Goal: Transaction & Acquisition: Subscribe to service/newsletter

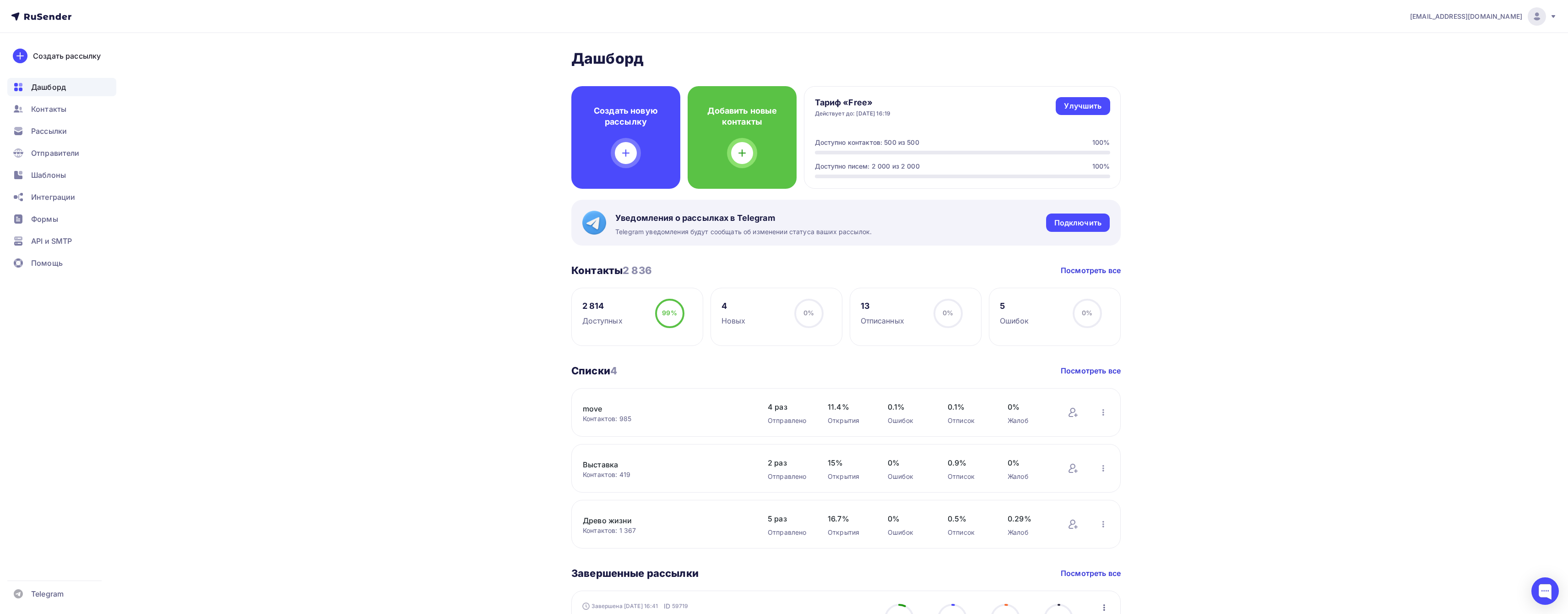
click at [1269, 350] on div "[EMAIL_ADDRESS][DOMAIN_NAME] Аккаунт Тарифы Выйти Создать рассылку [GEOGRAPHIC_…" at bounding box center [784, 623] width 1568 height 1247
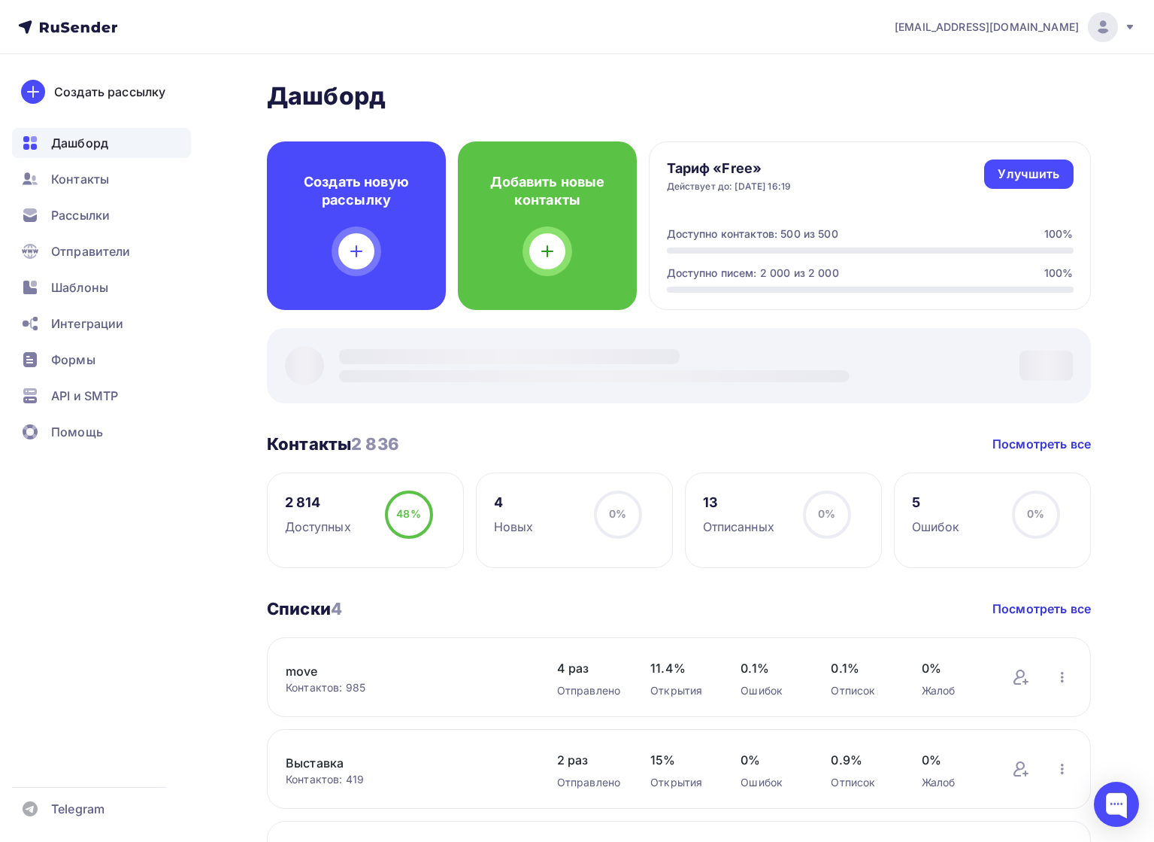
click at [1115, 34] on div at bounding box center [1103, 27] width 30 height 30
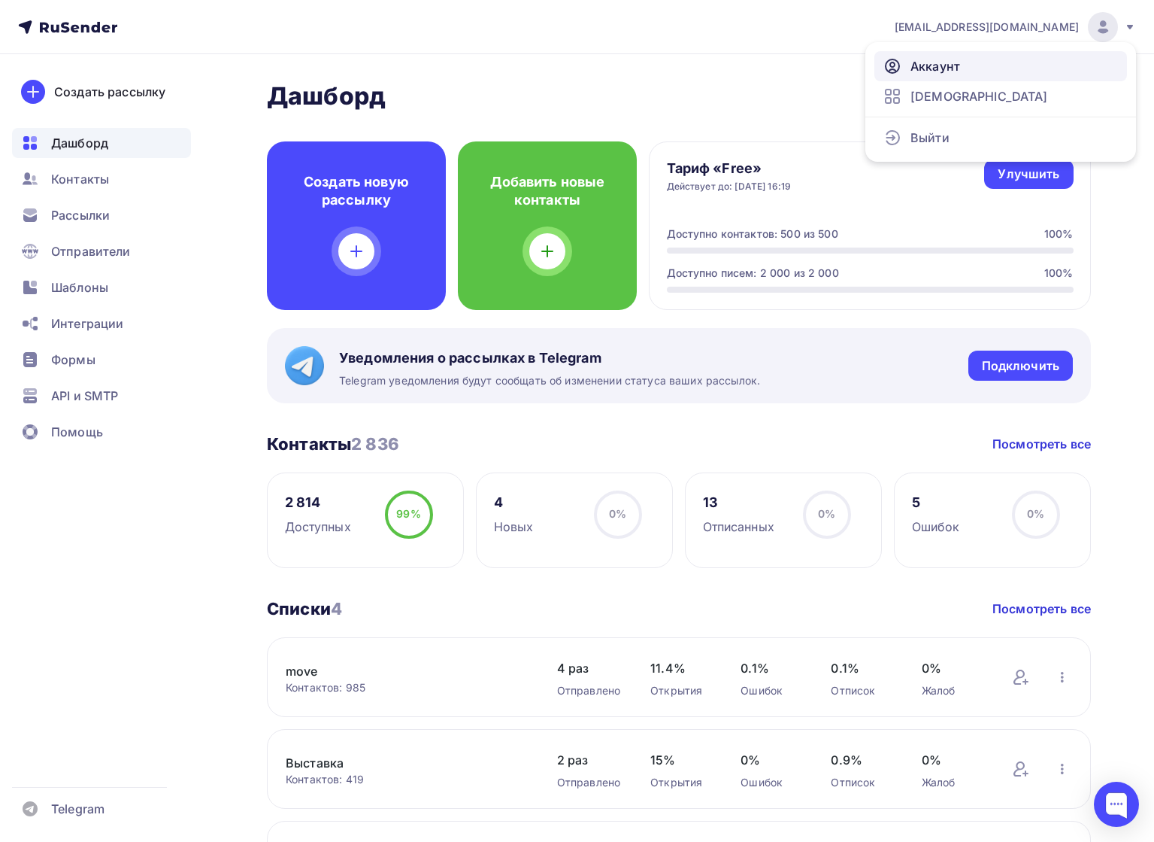
click at [996, 63] on link "Аккаунт" at bounding box center [1001, 66] width 253 height 30
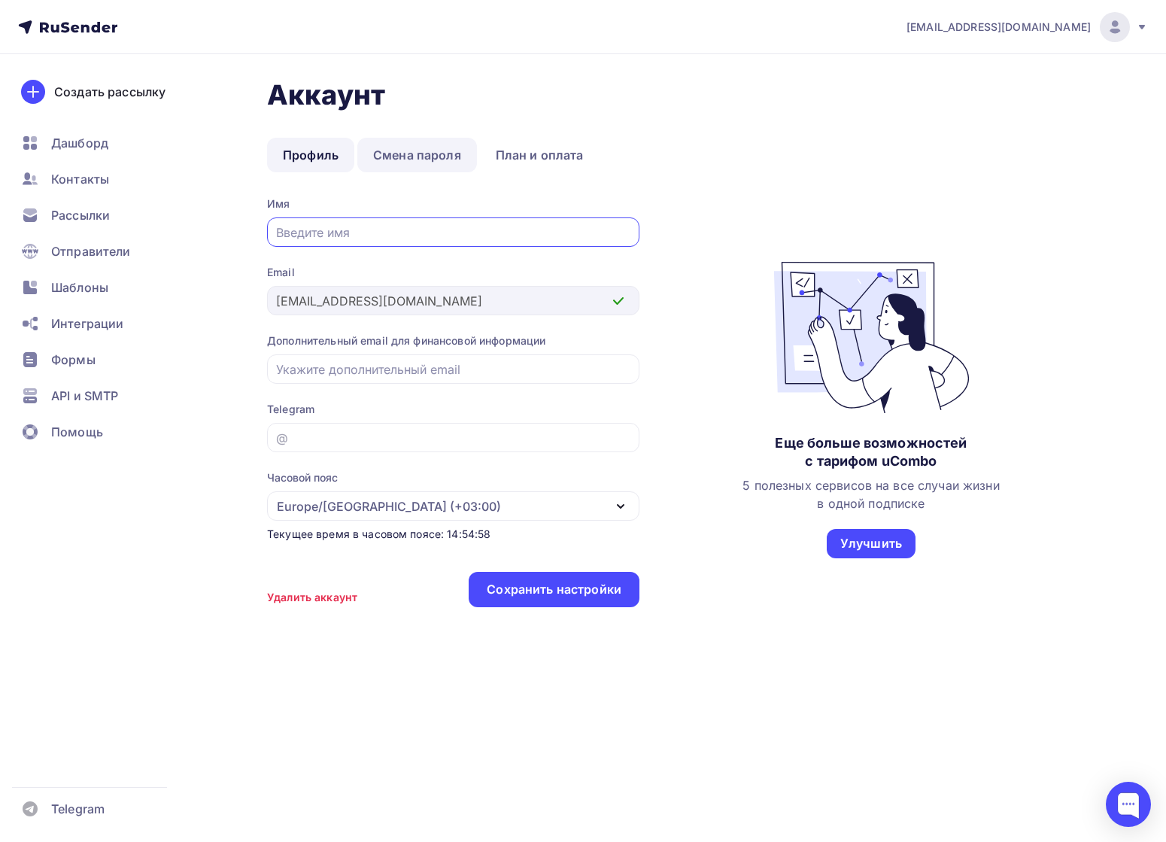
click at [408, 153] on link "Смена пароля" at bounding box center [417, 155] width 120 height 35
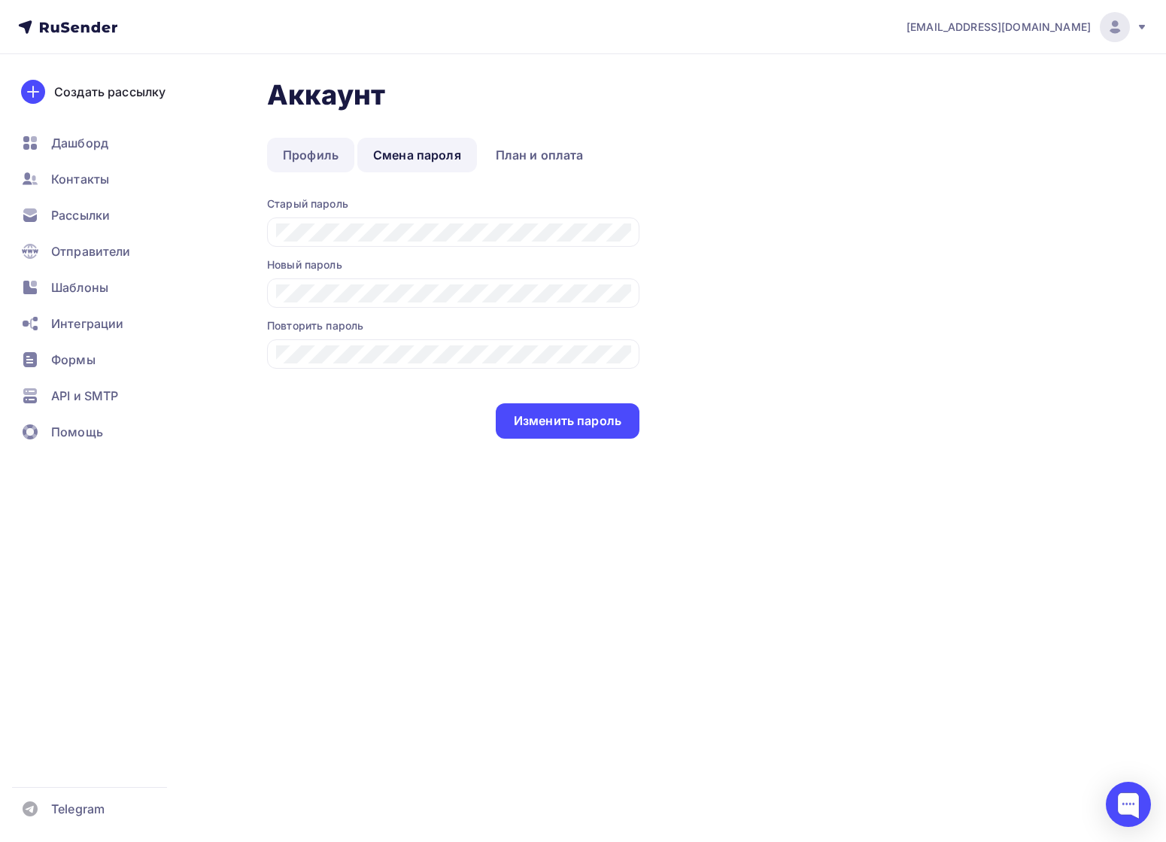
click at [326, 153] on link "Профиль" at bounding box center [310, 155] width 87 height 35
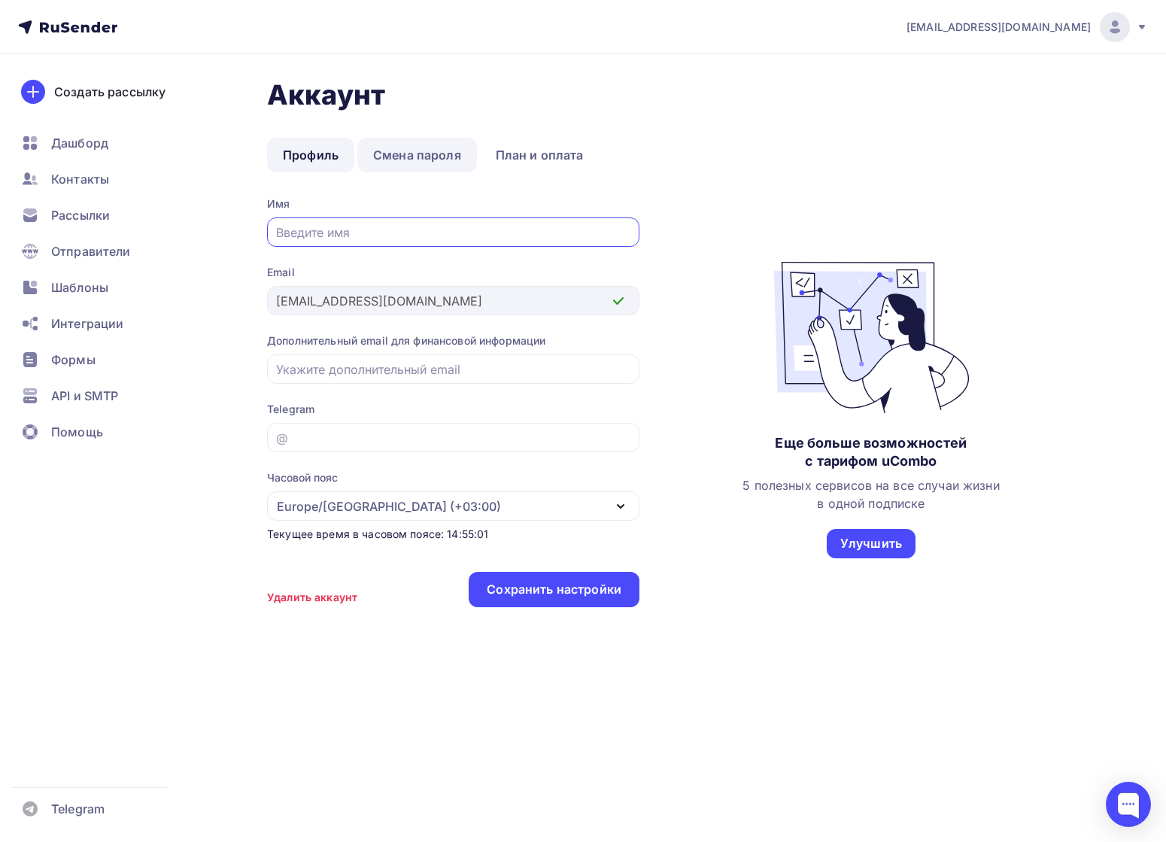
click at [427, 171] on link "Смена пароля" at bounding box center [417, 155] width 120 height 35
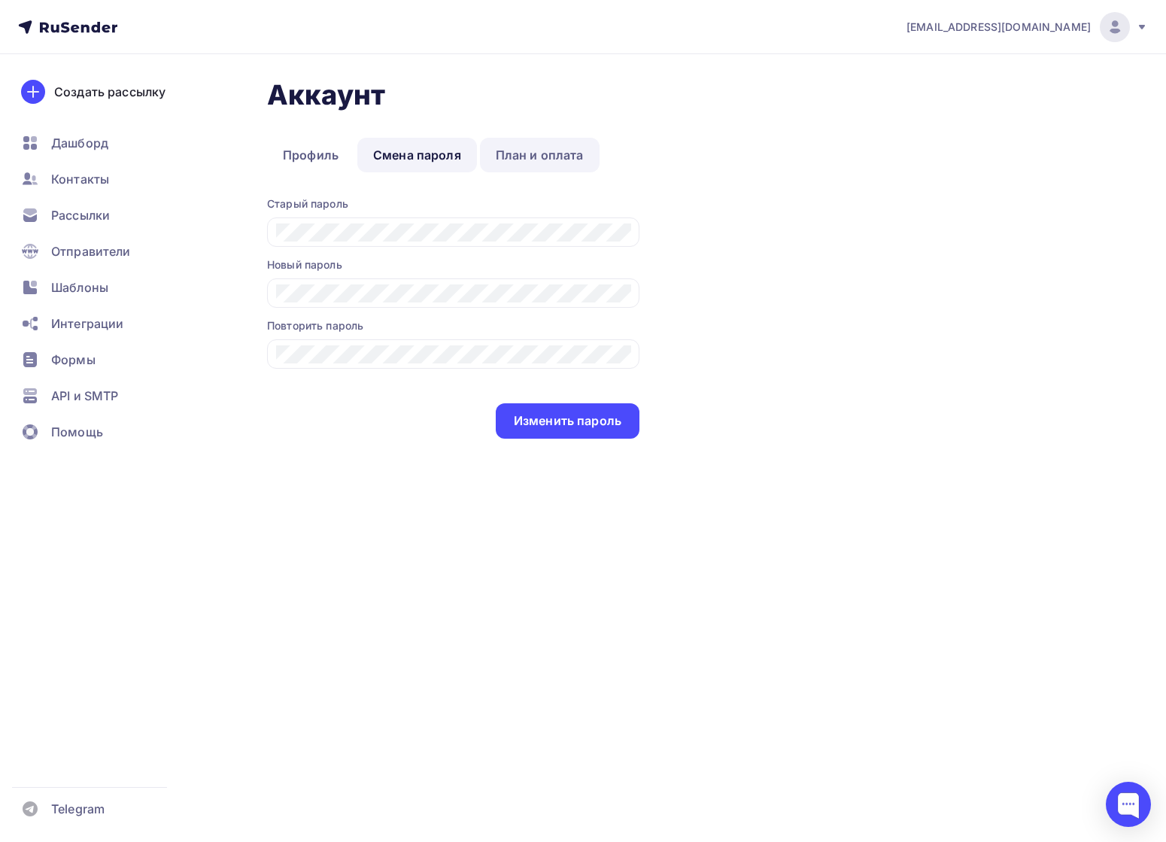
click at [528, 153] on link "План и оплата" at bounding box center [540, 155] width 120 height 35
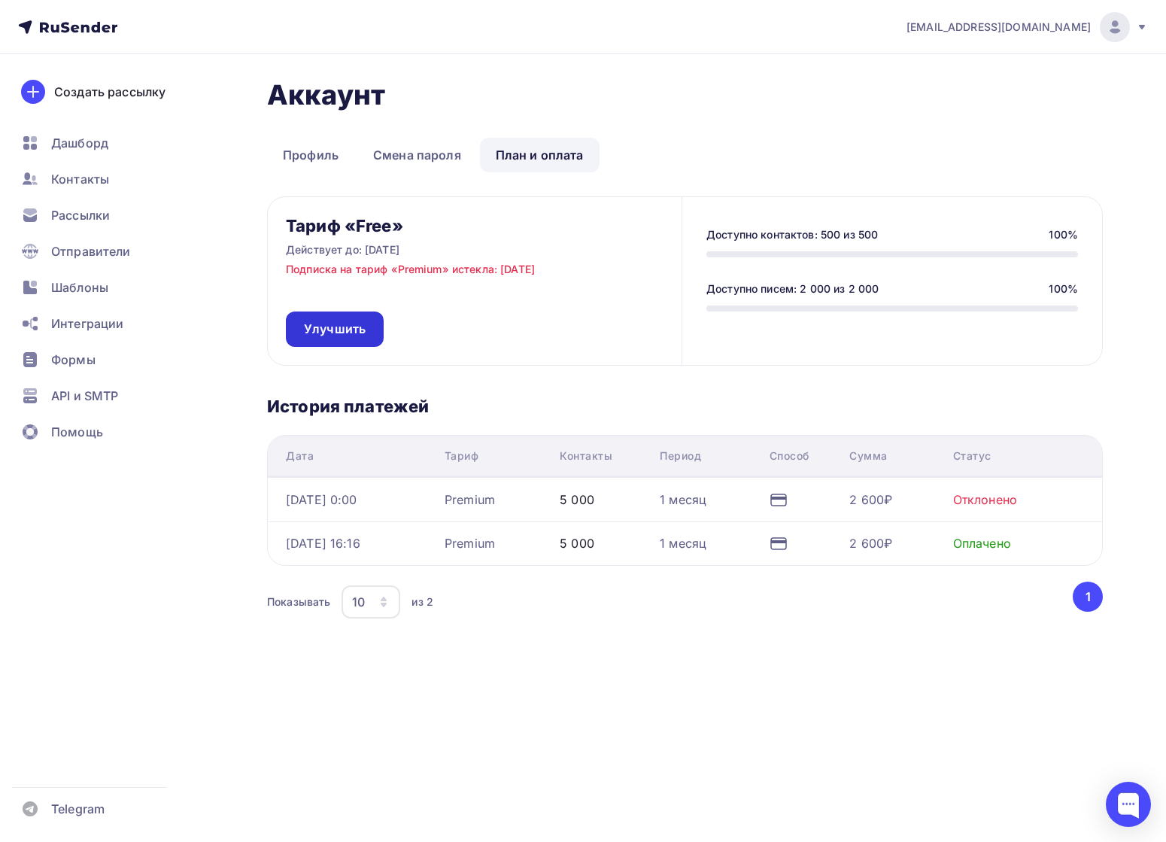
click at [319, 315] on link "Улучшить" at bounding box center [335, 328] width 98 height 35
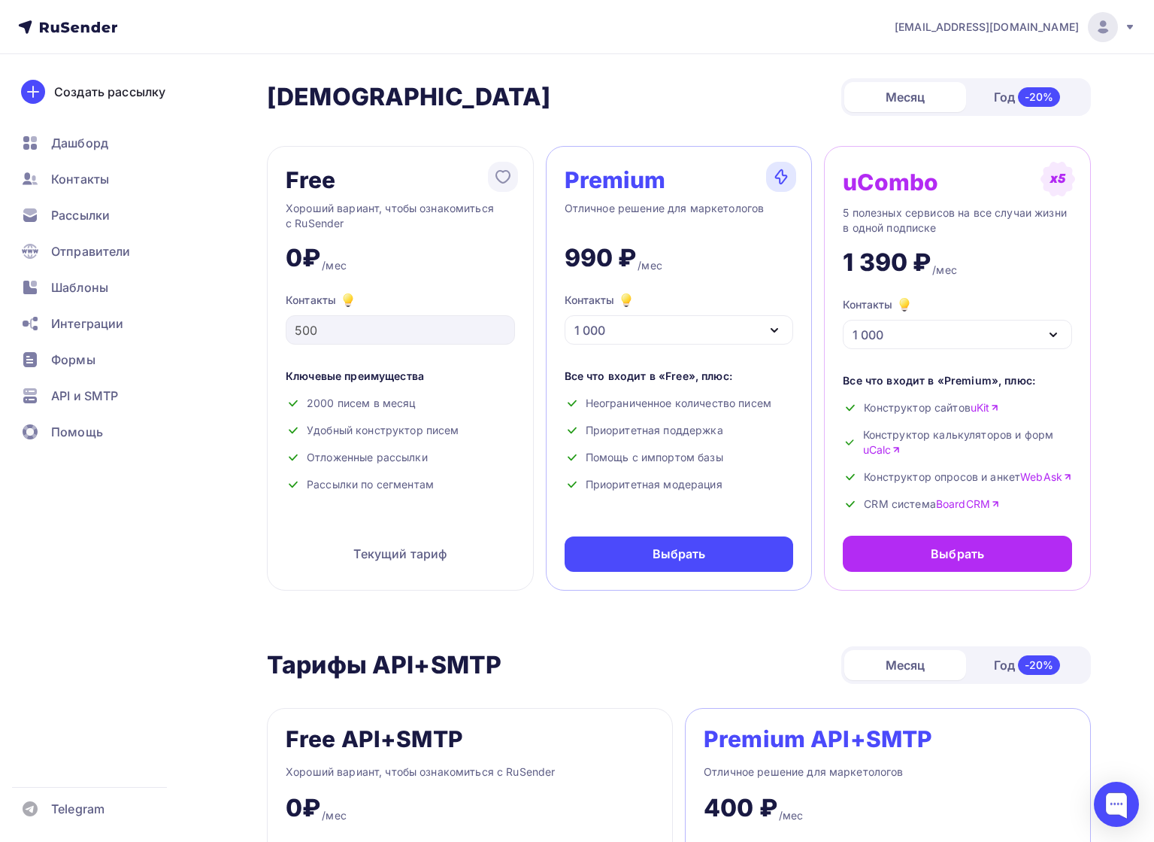
click at [703, 319] on div "1 000" at bounding box center [679, 329] width 229 height 29
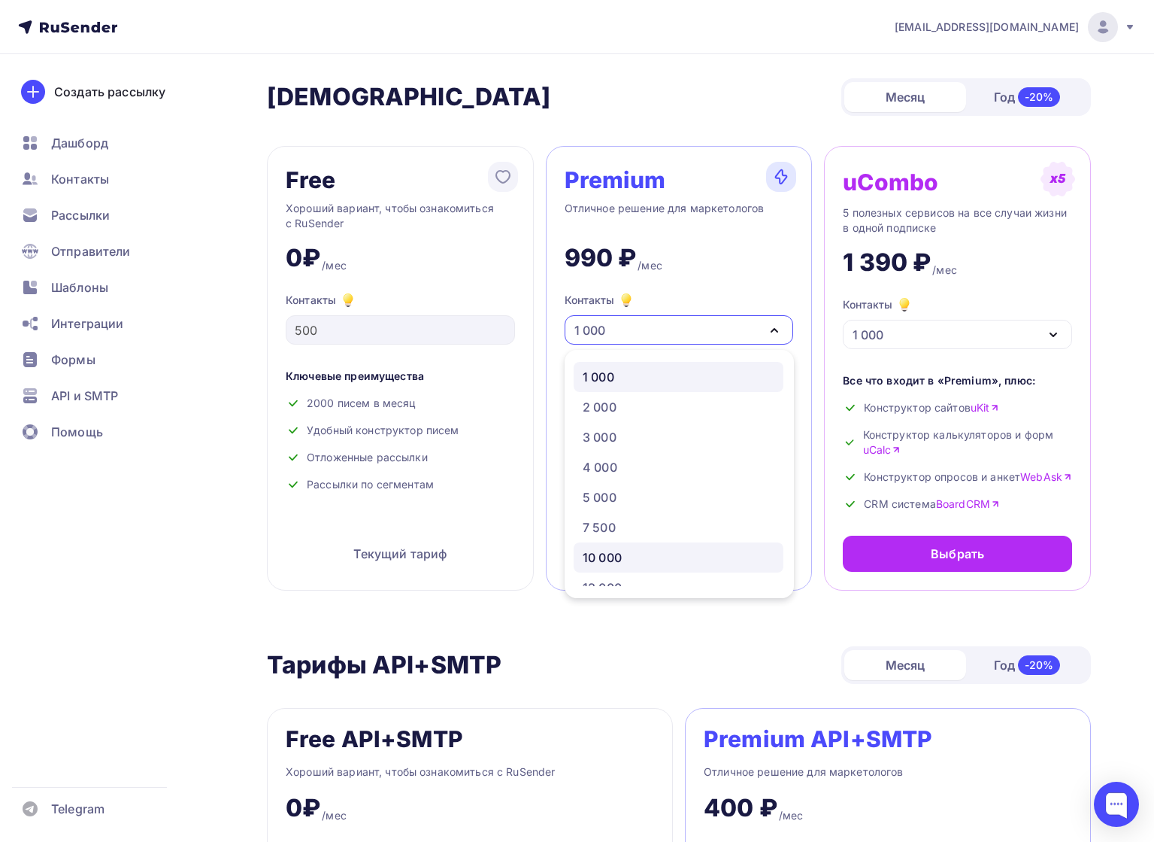
click at [648, 553] on div "10 000" at bounding box center [679, 557] width 192 height 18
